Goal: Complete application form

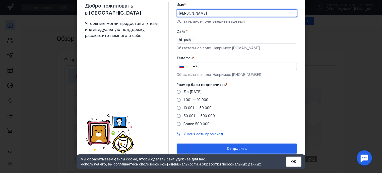
scroll to position [20, 0]
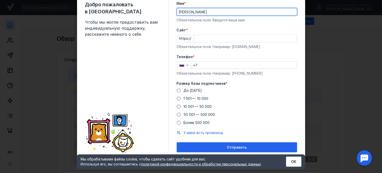
type input "[PERSON_NAME]"
click at [200, 65] on input "+7" at bounding box center [244, 65] width 106 height 7
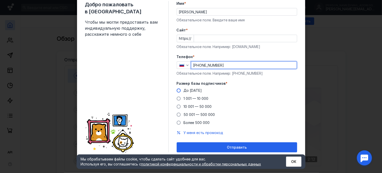
type input "[PHONE_NUMBER]"
click at [177, 91] on span at bounding box center [179, 90] width 4 height 4
click at [0, 0] on input "До [DATE]" at bounding box center [0, 0] width 0 height 0
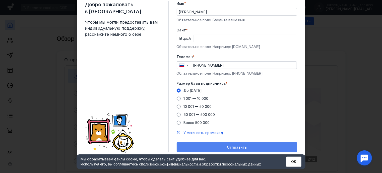
click at [221, 148] on div "Отправить" at bounding box center [237, 147] width 116 height 4
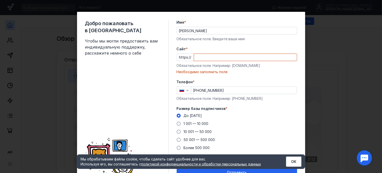
scroll to position [0, 0]
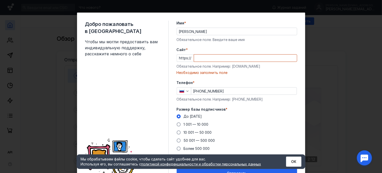
click at [210, 58] on input "Cайт *" at bounding box center [245, 58] width 103 height 7
paste input "[DOMAIN_NAME]"
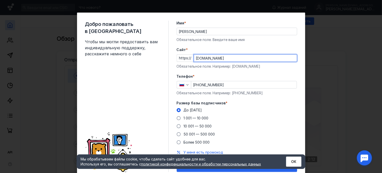
type input "[DOMAIN_NAME]"
click at [146, 96] on div "Добро пожаловать в Sendsay Чтобы мы могли предоставить вам индивидуальную подде…" at bounding box center [127, 96] width 84 height 151
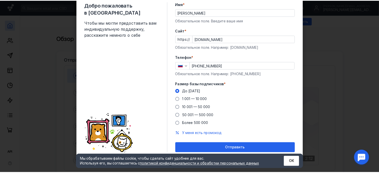
scroll to position [20, 0]
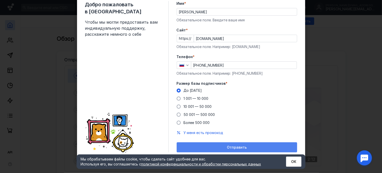
click at [236, 146] on span "Отправить" at bounding box center [237, 147] width 20 height 4
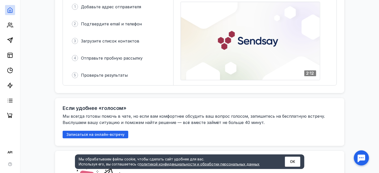
scroll to position [0, 0]
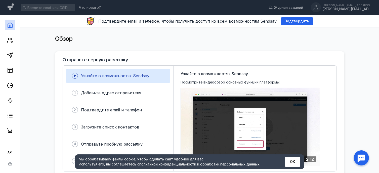
click at [344, 32] on div "Обзор" at bounding box center [199, 39] width 348 height 24
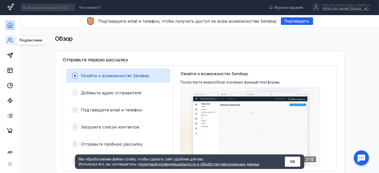
click at [12, 42] on icon at bounding box center [10, 40] width 6 height 6
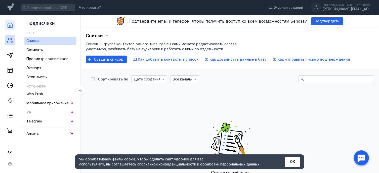
click at [7, 26] on icon at bounding box center [10, 25] width 6 height 6
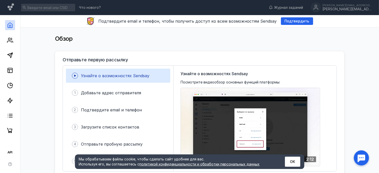
drag, startPoint x: 344, startPoint y: 0, endPoint x: 367, endPoint y: 43, distance: 48.7
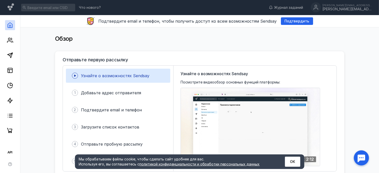
click at [367, 43] on div "Обзор" at bounding box center [199, 39] width 348 height 24
